Goal: Information Seeking & Learning: Check status

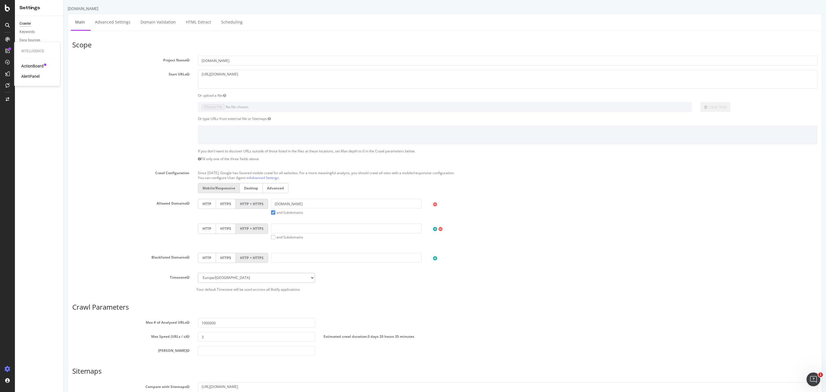
click at [34, 81] on div "Intelligence ActionBoard AlertPanel" at bounding box center [37, 64] width 41 height 42
click at [34, 79] on div "AlertPanel" at bounding box center [30, 76] width 18 height 6
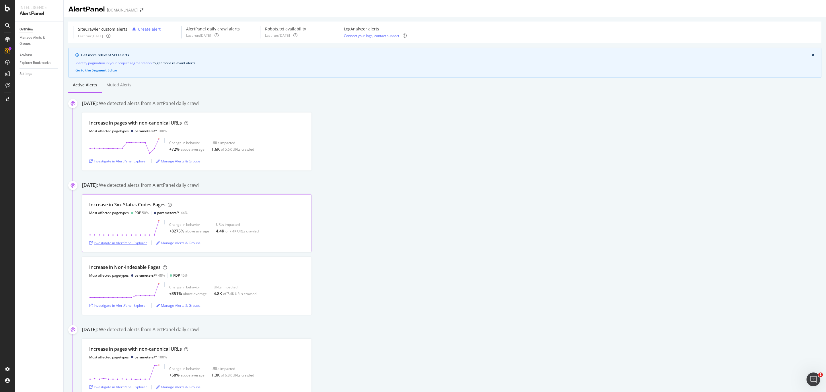
click at [116, 244] on div "Investigate in AlertPanel Explorer" at bounding box center [118, 242] width 58 height 5
click at [34, 65] on div "ActionBoard" at bounding box center [32, 66] width 22 height 6
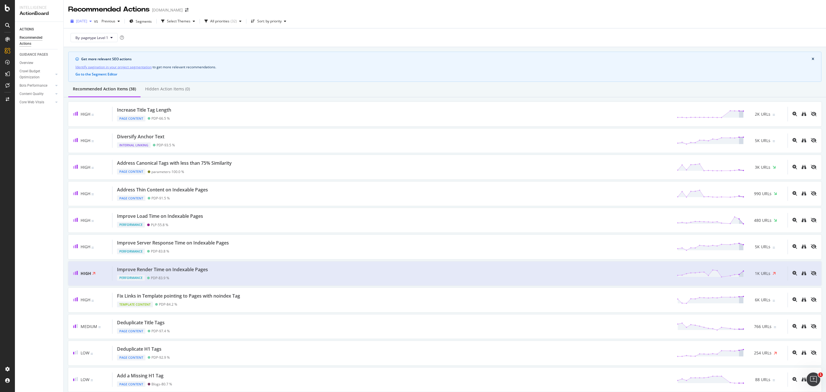
click at [87, 22] on span "2025 Sep. 12th" at bounding box center [81, 21] width 11 height 5
